Goal: Task Accomplishment & Management: Manage account settings

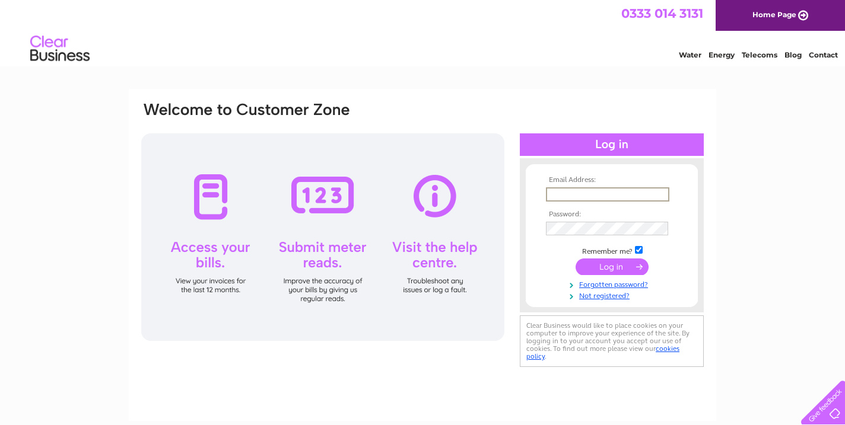
type input "[EMAIL_ADDRESS][DOMAIN_NAME]"
click at [611, 266] on input "submit" at bounding box center [611, 267] width 73 height 17
click at [608, 262] on input "submit" at bounding box center [611, 267] width 73 height 17
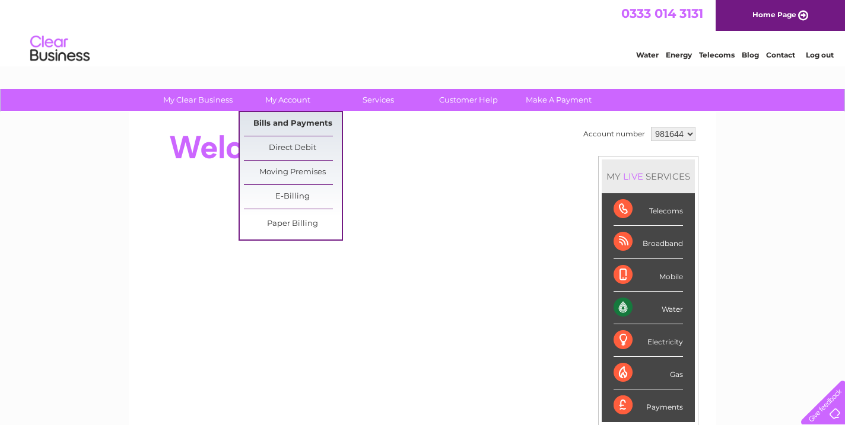
click at [269, 124] on link "Bills and Payments" at bounding box center [293, 124] width 98 height 24
click at [272, 121] on link "Bills and Payments" at bounding box center [293, 124] width 98 height 24
click at [292, 121] on link "Bills and Payments" at bounding box center [293, 124] width 98 height 24
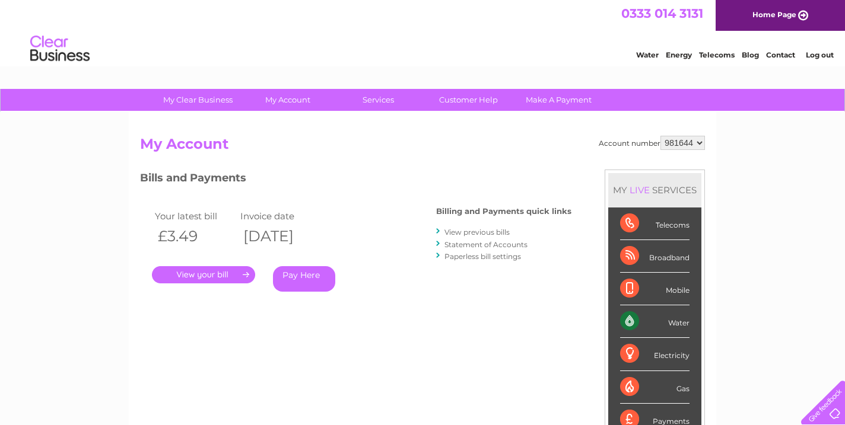
click at [206, 270] on link "." at bounding box center [203, 274] width 103 height 17
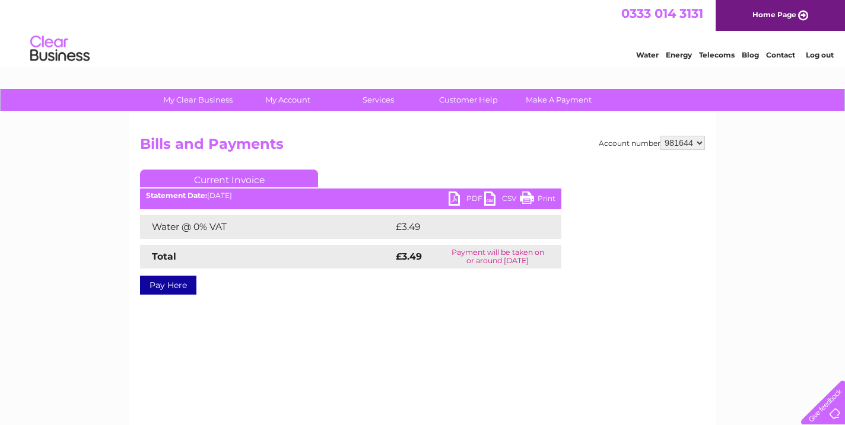
click at [452, 199] on link "PDF" at bounding box center [466, 200] width 36 height 17
click at [491, 199] on link "CSV" at bounding box center [502, 200] width 36 height 17
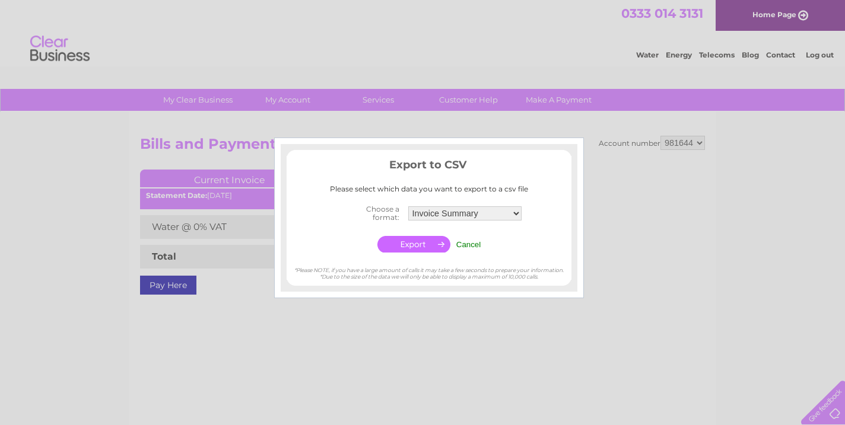
click at [456, 241] on td "Cancel" at bounding box center [468, 244] width 31 height 23
click at [461, 240] on input "Cancel" at bounding box center [468, 244] width 25 height 9
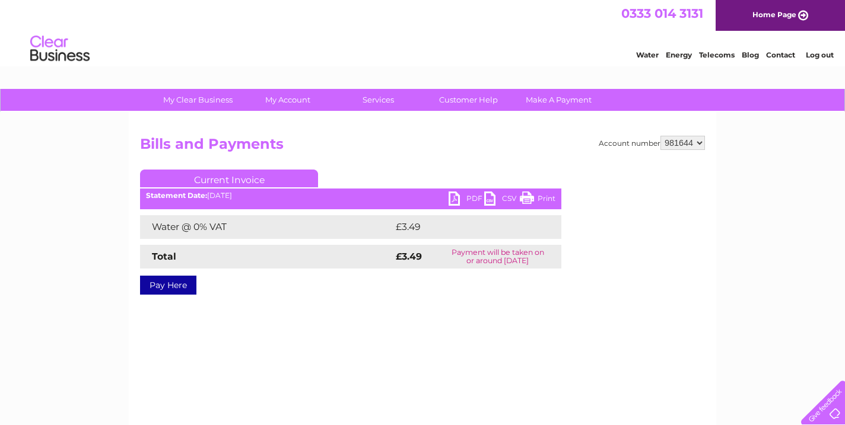
click at [454, 195] on link "PDF" at bounding box center [466, 200] width 36 height 17
click at [509, 197] on link "CSV" at bounding box center [502, 200] width 36 height 17
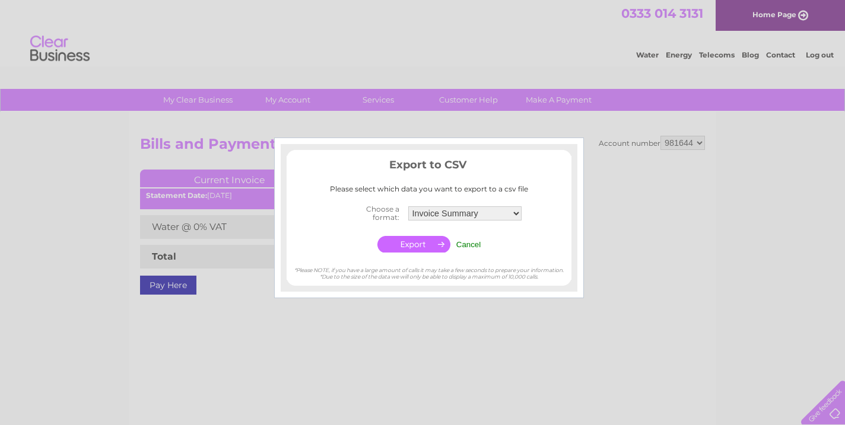
click at [481, 238] on td "Cancel" at bounding box center [468, 244] width 31 height 23
click at [474, 240] on input "Cancel" at bounding box center [468, 244] width 25 height 9
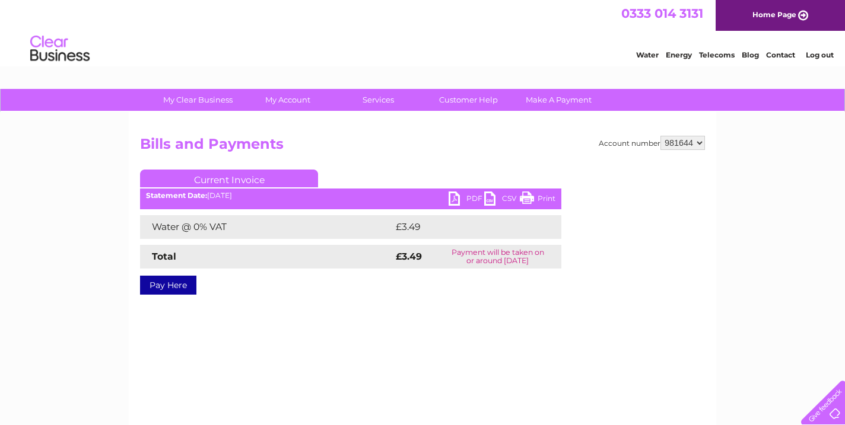
click at [458, 194] on link "PDF" at bounding box center [466, 200] width 36 height 17
click at [466, 195] on link "PDF" at bounding box center [466, 200] width 36 height 17
